Goal: Go to known website: Access a specific website the user already knows

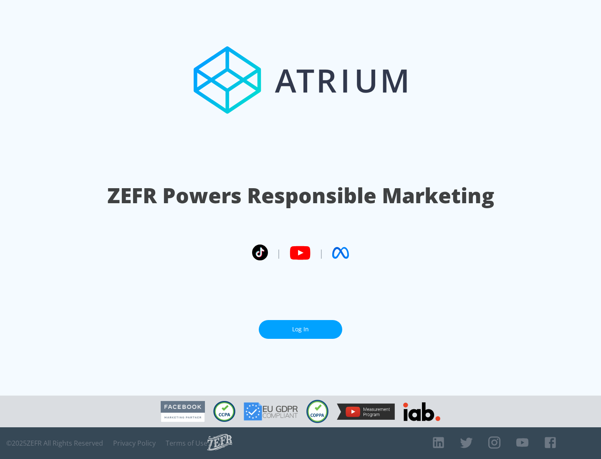
click at [300, 326] on link "Log In" at bounding box center [300, 329] width 83 height 19
